Goal: Task Accomplishment & Management: Manage account settings

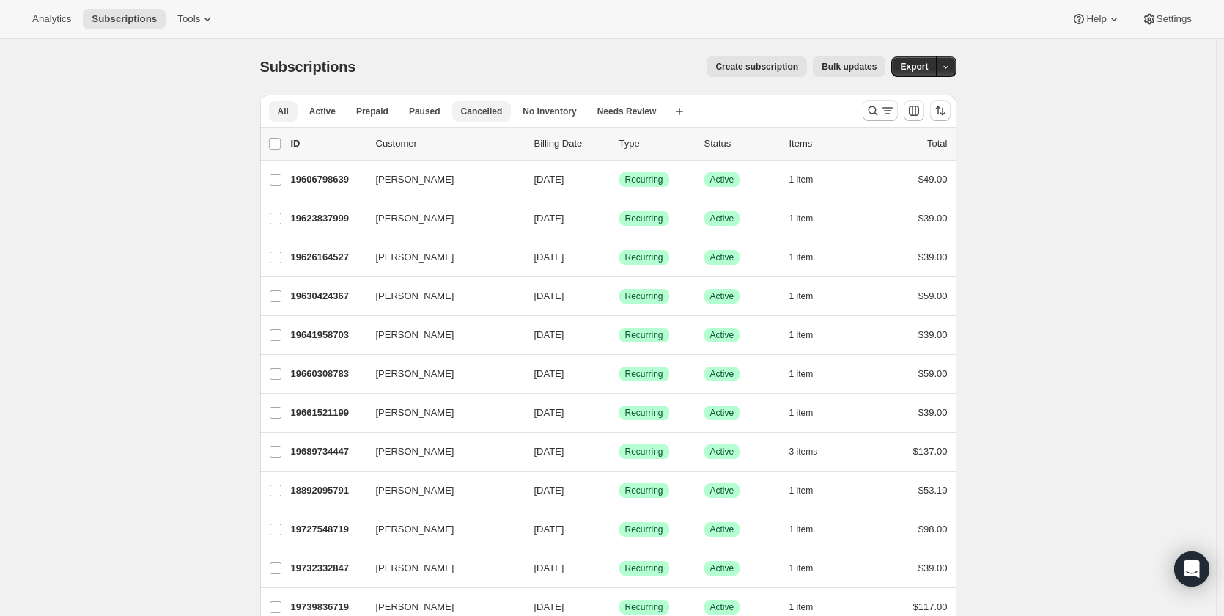
click at [481, 113] on span "Cancelled" at bounding box center [482, 112] width 42 height 12
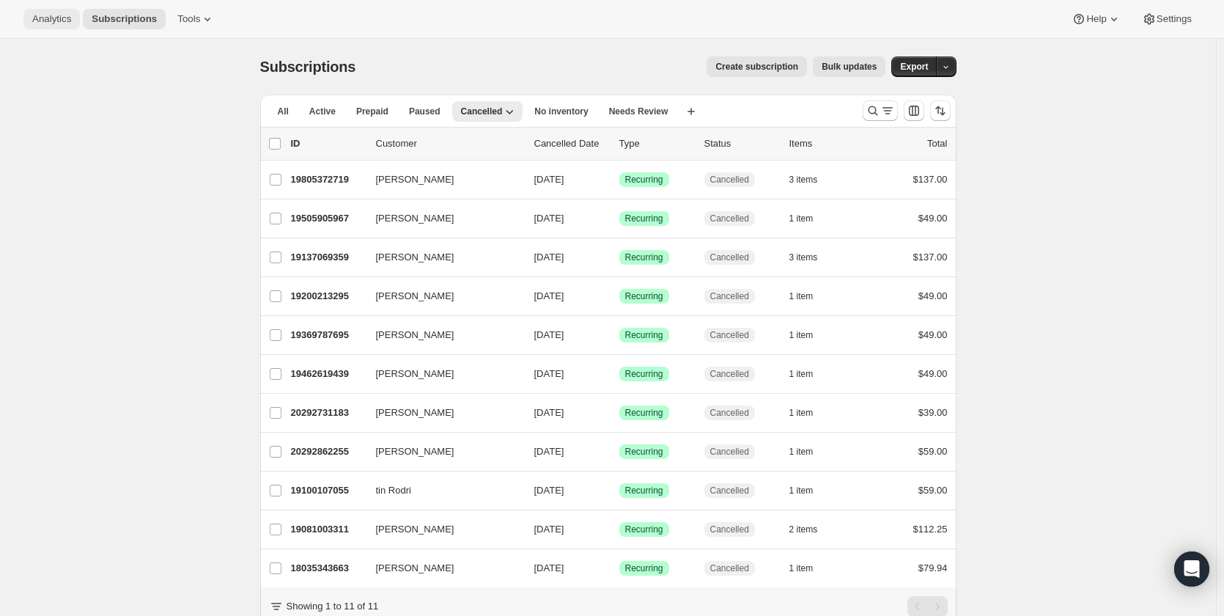
click at [52, 18] on span "Analytics" at bounding box center [51, 19] width 39 height 12
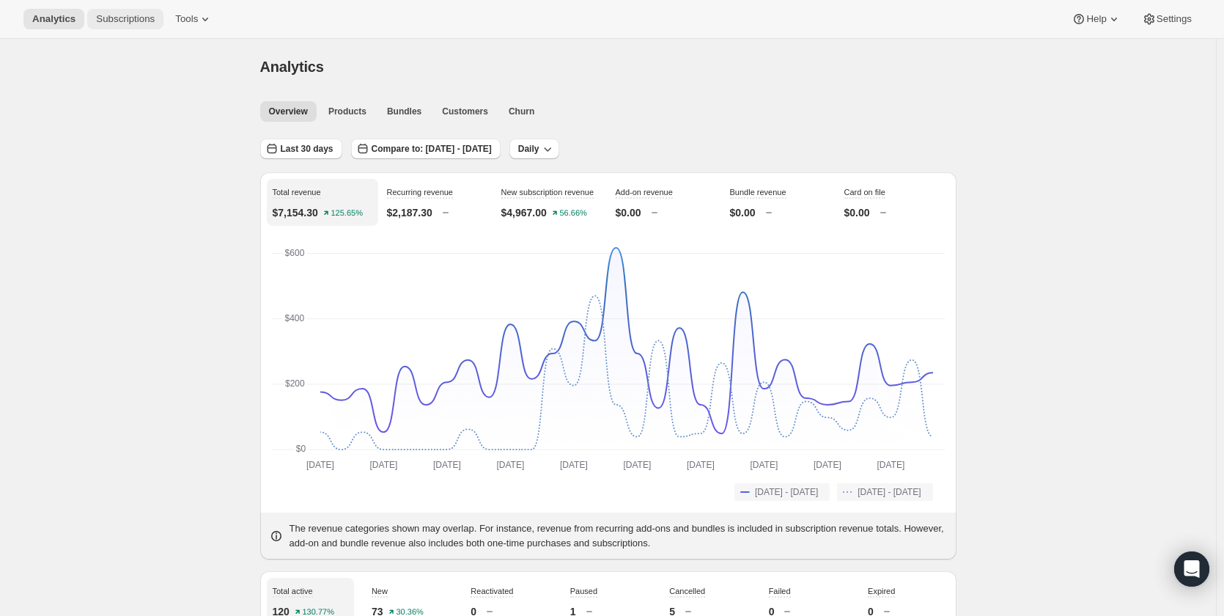
click at [125, 23] on span "Subscriptions" at bounding box center [125, 19] width 59 height 12
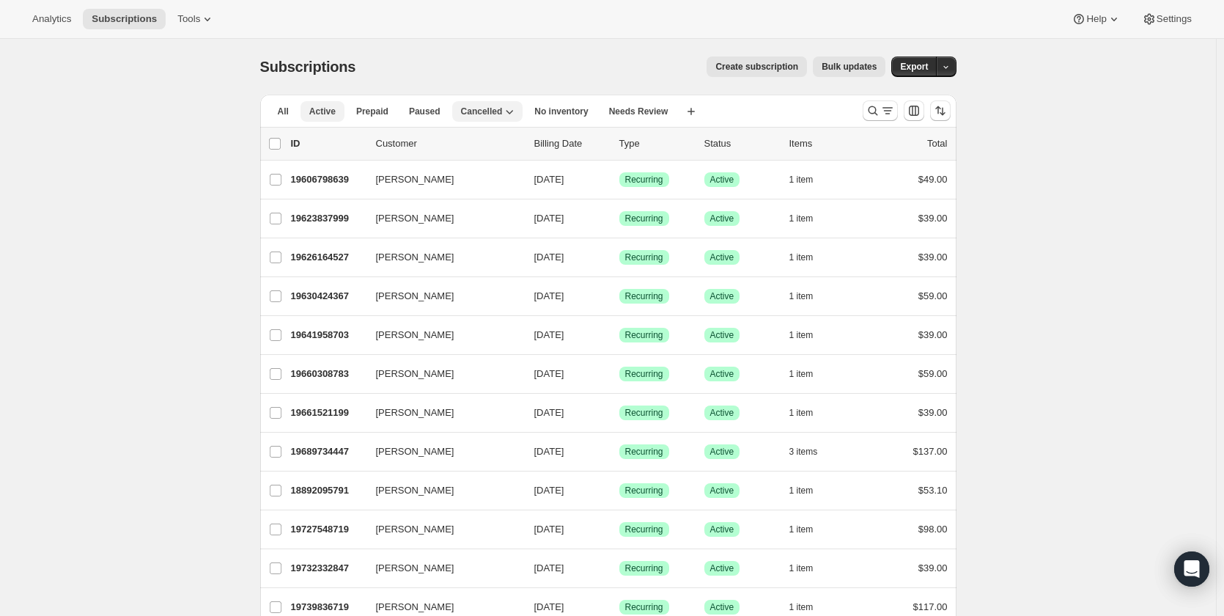
click at [324, 109] on span "Active" at bounding box center [322, 112] width 26 height 12
click at [478, 111] on span "Cancelled" at bounding box center [482, 112] width 42 height 12
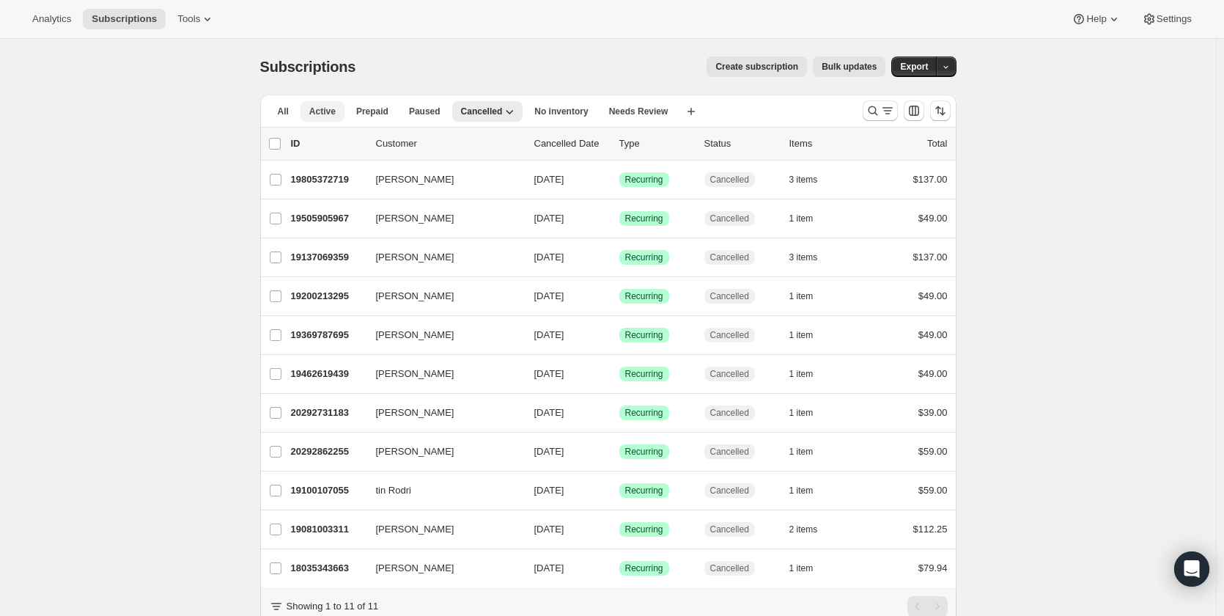
click at [324, 110] on span "Active" at bounding box center [322, 112] width 26 height 12
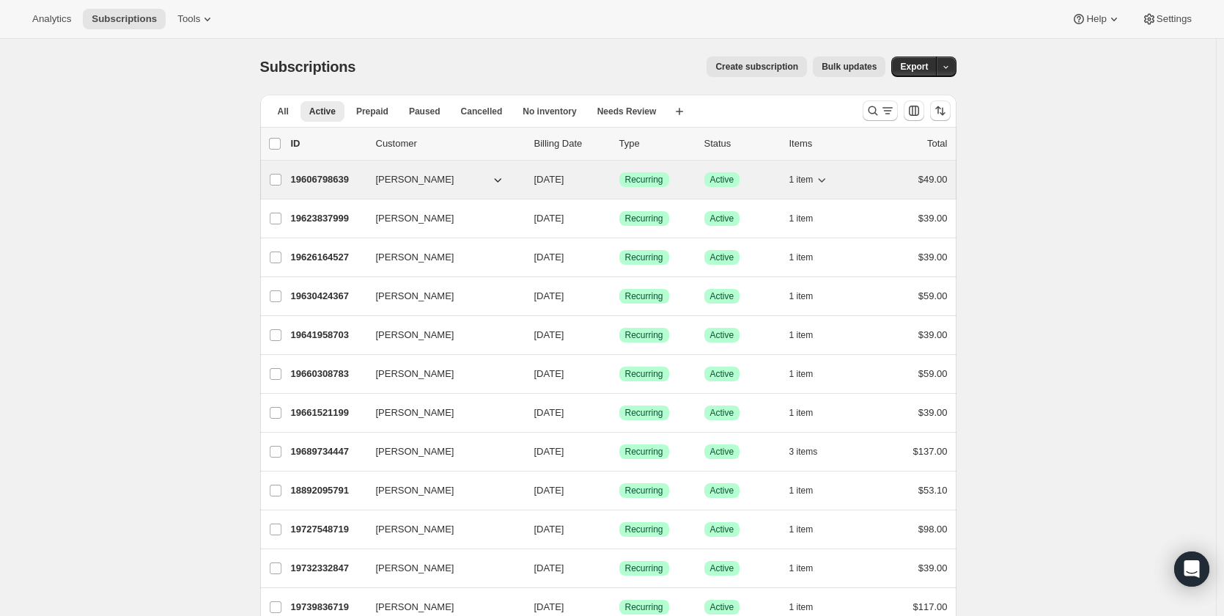
click at [307, 174] on p "19606798639" at bounding box center [327, 179] width 73 height 15
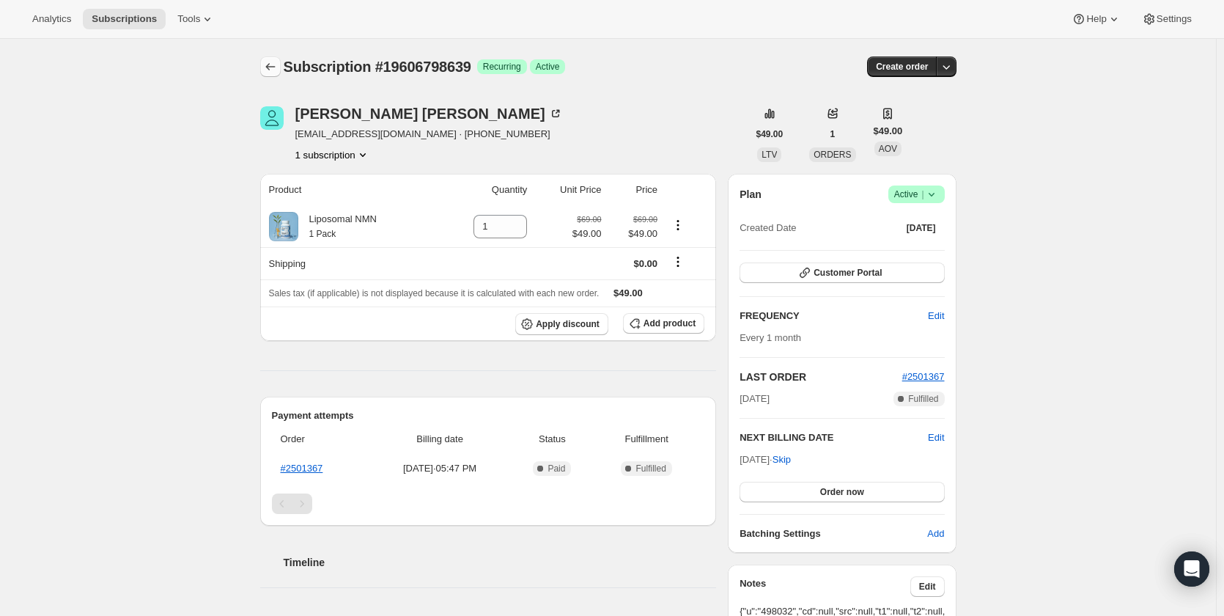
click at [268, 62] on icon "Subscriptions" at bounding box center [270, 66] width 15 height 15
